Goal: Find specific fact: Find contact information

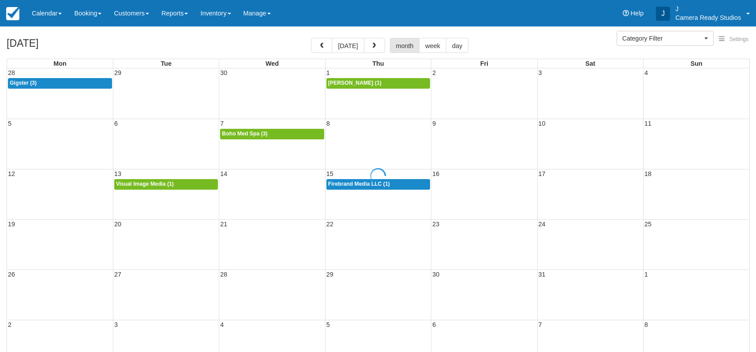
select select
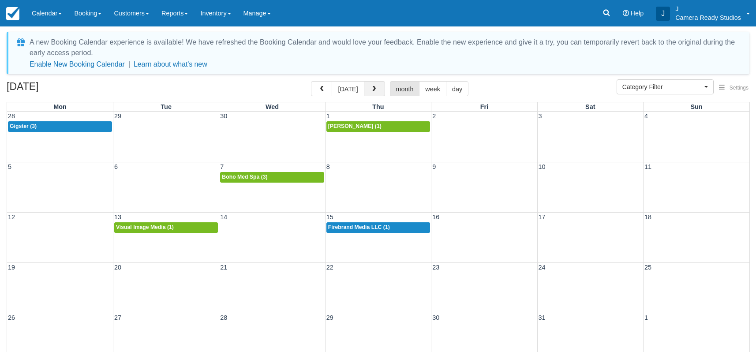
click at [373, 86] on span "button" at bounding box center [374, 89] width 6 height 6
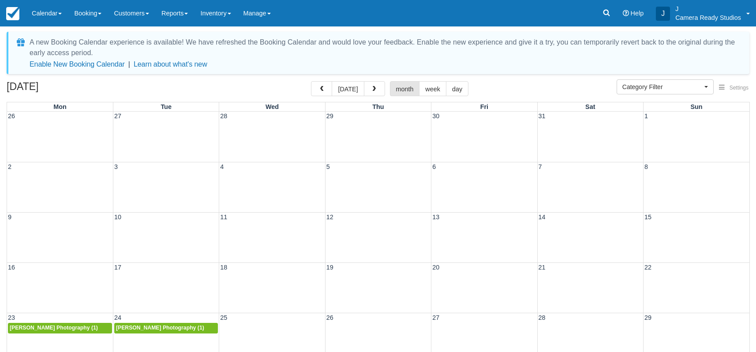
click at [373, 86] on span "button" at bounding box center [374, 89] width 6 height 6
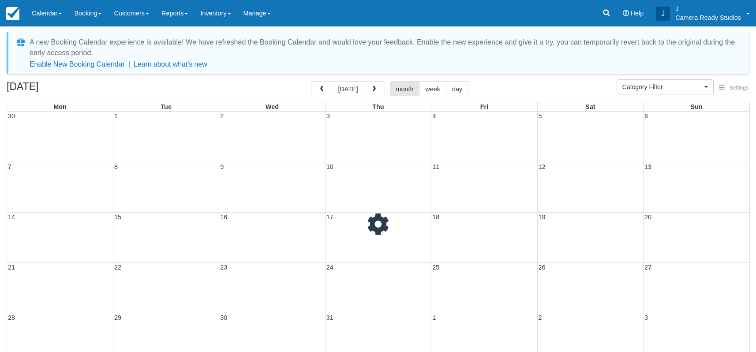
click at [373, 86] on span "button" at bounding box center [374, 89] width 6 height 6
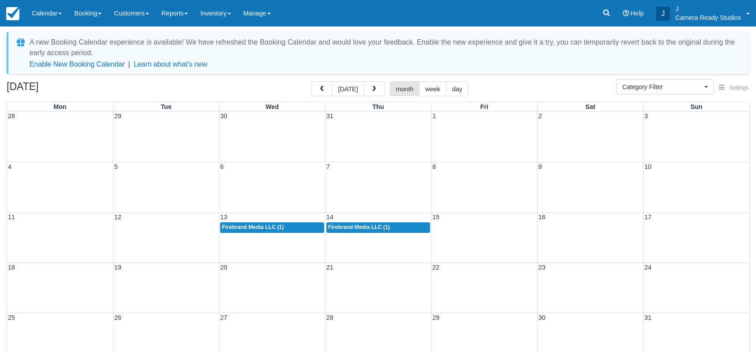
click at [373, 86] on span "button" at bounding box center [374, 89] width 6 height 6
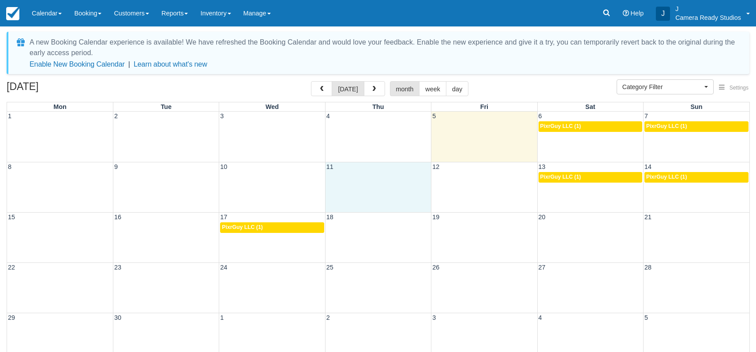
click at [405, 187] on div "8 9 10 11 12 13 14 9a PixrGuy LLC (1) 9a PixrGuy LLC (1)" at bounding box center [378, 187] width 743 height 50
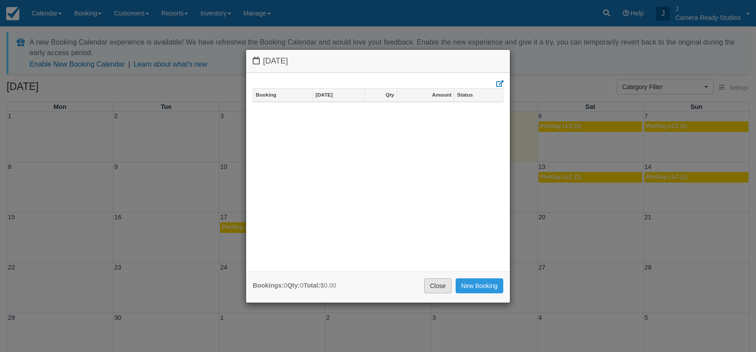
click at [435, 285] on link "Close" at bounding box center [438, 285] width 27 height 15
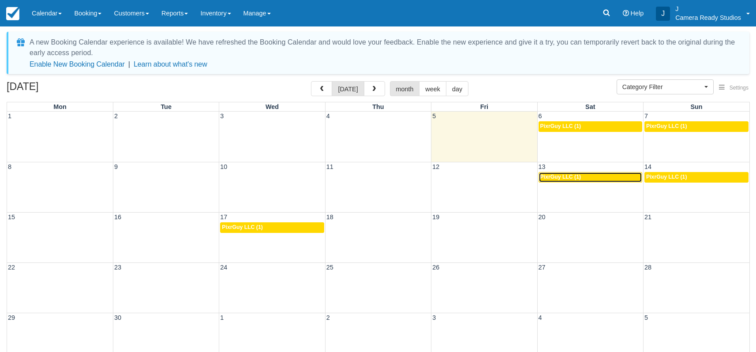
click at [577, 180] on span "PixrGuy LLC (1)" at bounding box center [561, 177] width 41 height 6
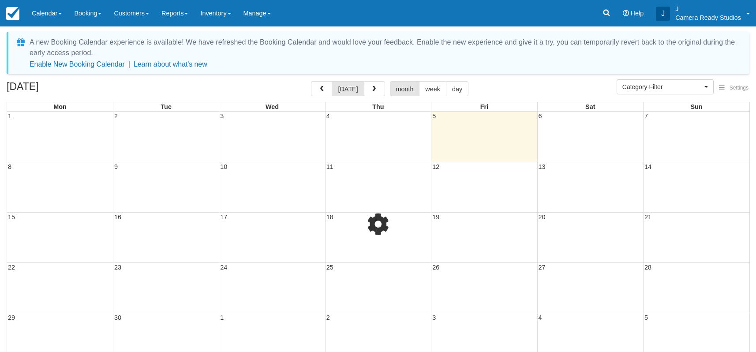
select select
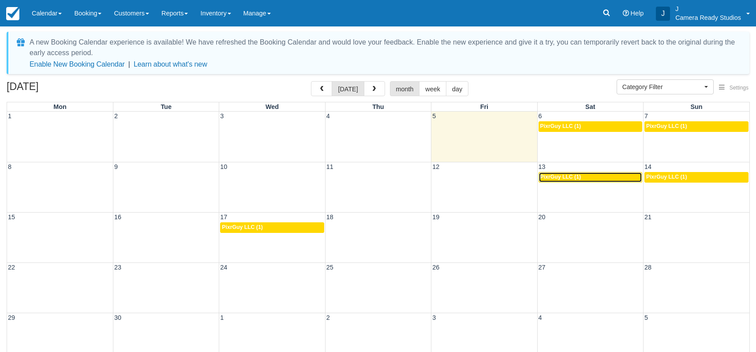
click at [550, 176] on span "PixrGuy LLC (1)" at bounding box center [561, 177] width 41 height 6
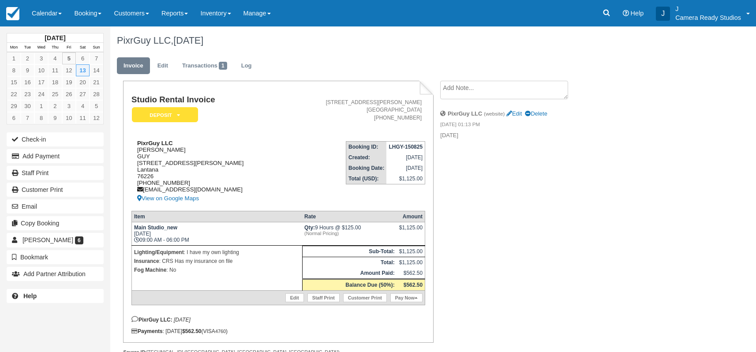
drag, startPoint x: 132, startPoint y: 150, endPoint x: 222, endPoint y: 188, distance: 97.5
click at [222, 188] on div "PixrGuy LLC [PERSON_NAME] [STREET_ADDRESS][PERSON_NAME] (214) 577-3673 [EMAIL_A…" at bounding box center [208, 172] width 153 height 64
copy div "JASON GUY 1110 Mason St Lantana 76226 1 (214) 577-3673"
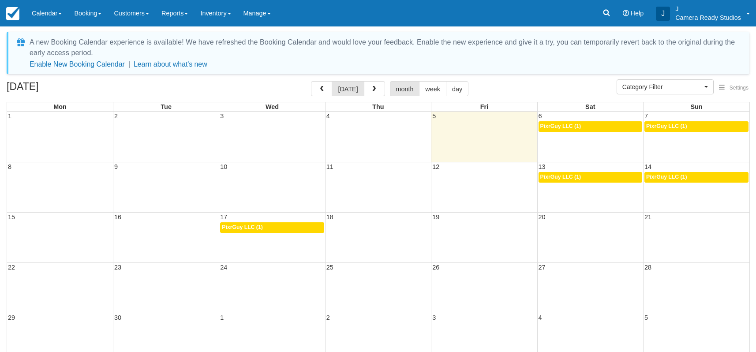
select select
click at [670, 178] on span "PixrGuy LLC (1)" at bounding box center [666, 177] width 41 height 6
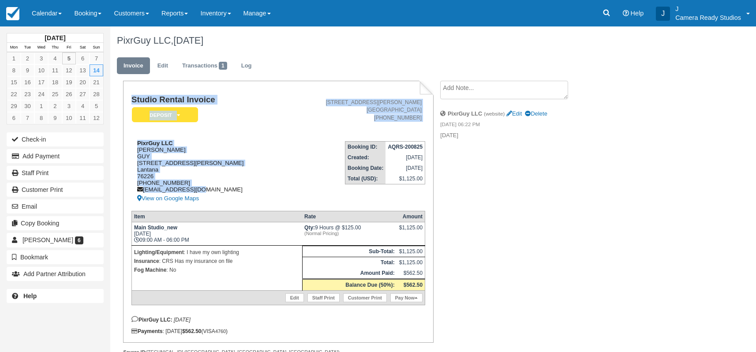
drag, startPoint x: 129, startPoint y: 143, endPoint x: 216, endPoint y: 192, distance: 100.2
click at [216, 192] on div "Studio Rental Invoice Deposit   Pending Reserved Paid Waiting Cancelled [MEDICA…" at bounding box center [278, 212] width 310 height 262
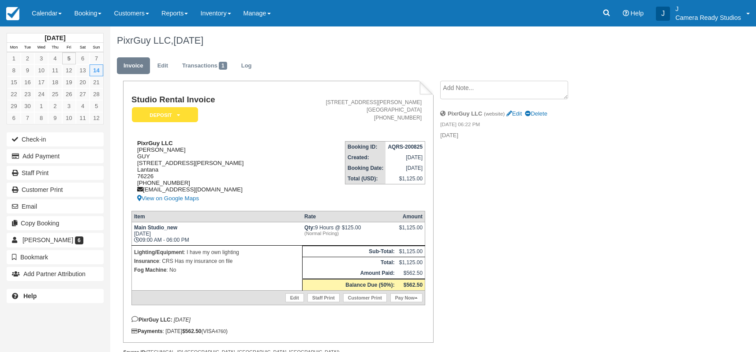
click at [207, 177] on div "PixrGuy LLC JASON GUY 1110 Mason St Lantana 76226 1 (214) 577-3673 pixrguy@gmai…" at bounding box center [208, 172] width 153 height 64
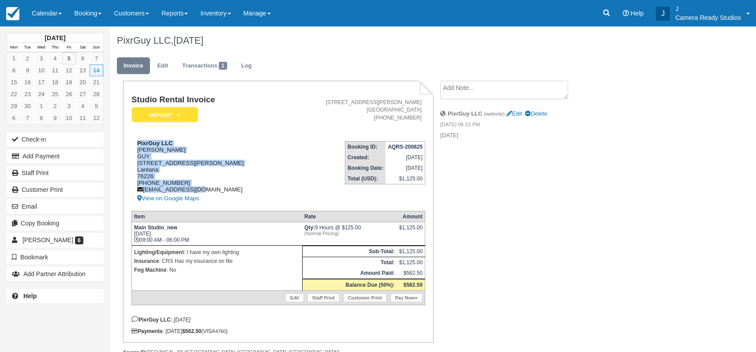
drag, startPoint x: 138, startPoint y: 142, endPoint x: 197, endPoint y: 193, distance: 78.5
click at [197, 193] on div "PixrGuy LLC JASON GUY 1110 Mason St Lantana 76226 1 (214) 577-3673 pixrguy@gmai…" at bounding box center [208, 172] width 153 height 64
copy div "PixrGuy LLC [PERSON_NAME] [STREET_ADDRESS][PERSON_NAME] (214) 577-3673 [EMAIL_A…"
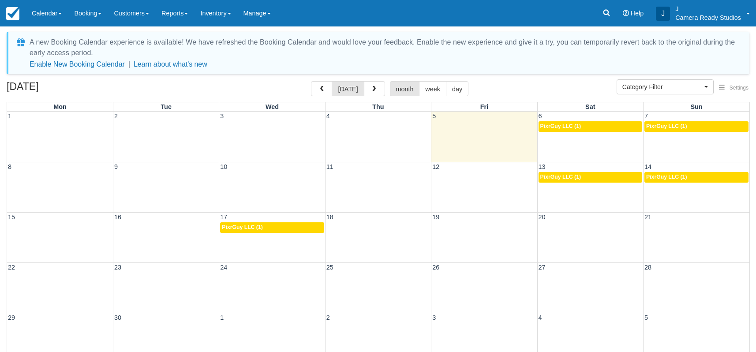
select select
click at [263, 230] on div "6p PixrGuy LLC (1)" at bounding box center [272, 227] width 100 height 7
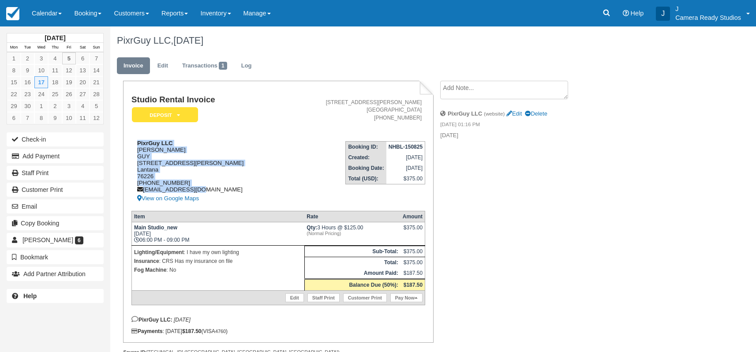
drag, startPoint x: 132, startPoint y: 142, endPoint x: 213, endPoint y: 194, distance: 96.1
click at [213, 194] on div "PixrGuy LLC [PERSON_NAME] [STREET_ADDRESS][PERSON_NAME] (214) 577-3673 [EMAIL_A…" at bounding box center [208, 172] width 153 height 64
copy div "PixrGuy LLC [PERSON_NAME] [STREET_ADDRESS][PERSON_NAME] (214) 577-3673 [EMAIL_A…"
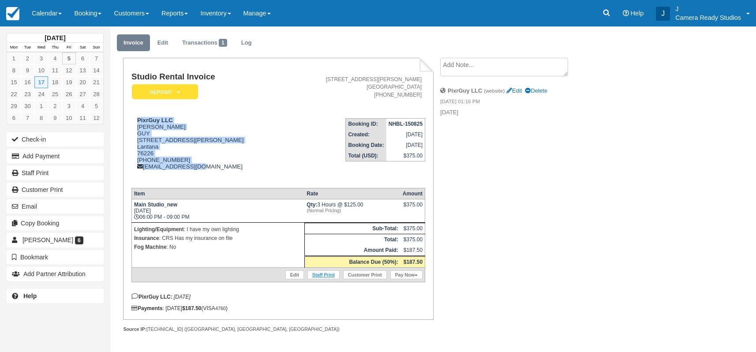
scroll to position [31, 0]
